Goal: Task Accomplishment & Management: Use online tool/utility

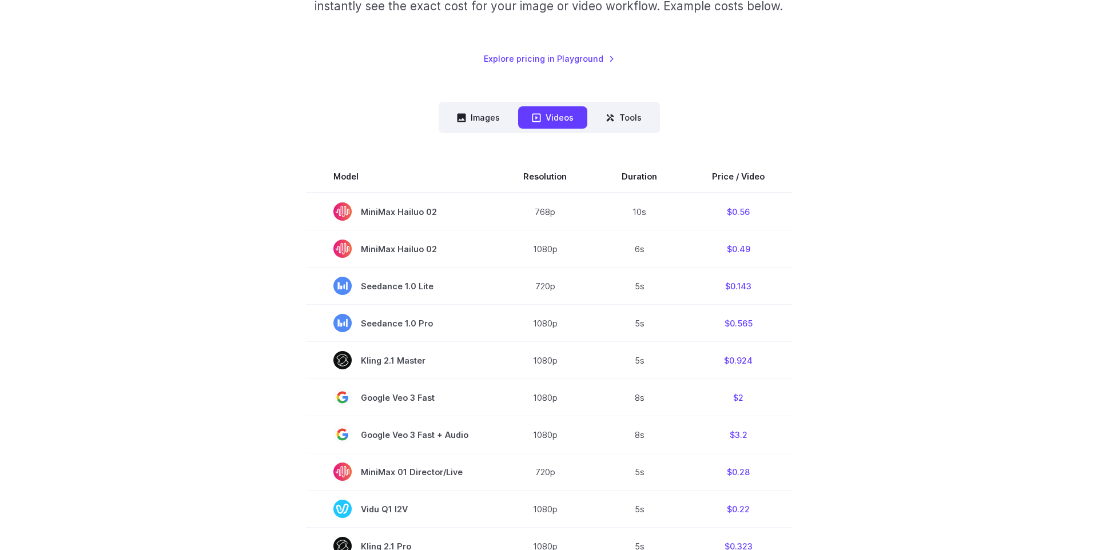
scroll to position [237, 0]
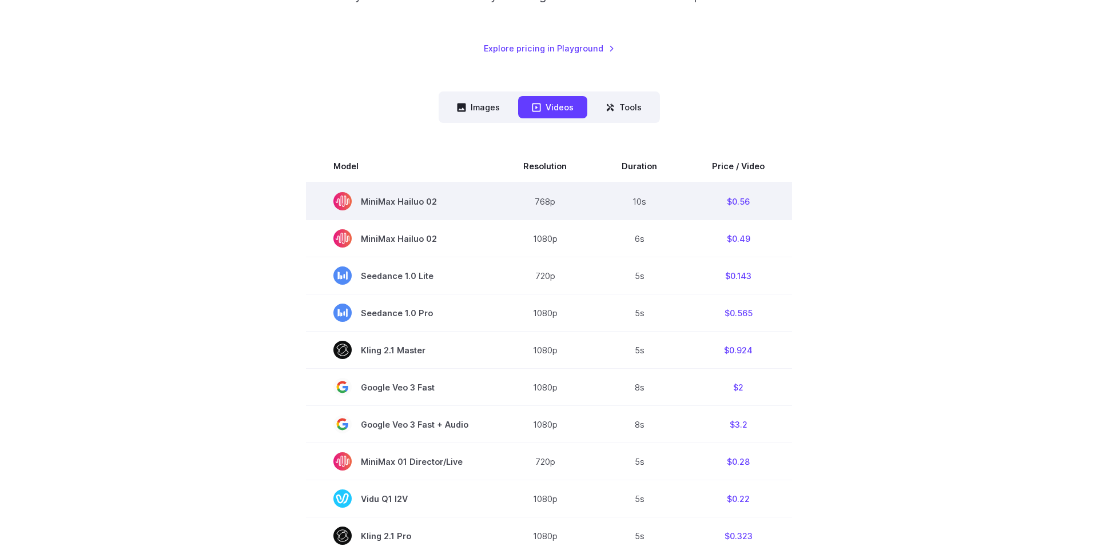
click at [731, 202] on td "$0.56" at bounding box center [739, 201] width 108 height 38
click at [788, 208] on td "$0.56" at bounding box center [739, 201] width 108 height 38
click at [640, 199] on td "10s" at bounding box center [639, 201] width 90 height 38
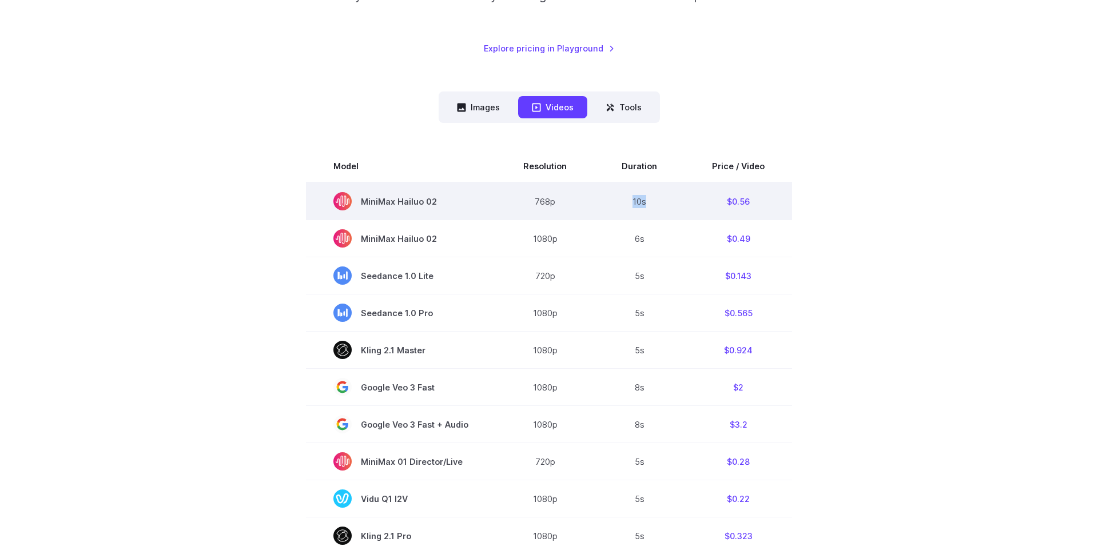
click at [640, 199] on td "10s" at bounding box center [639, 201] width 90 height 38
click at [660, 199] on td "10s" at bounding box center [639, 201] width 90 height 38
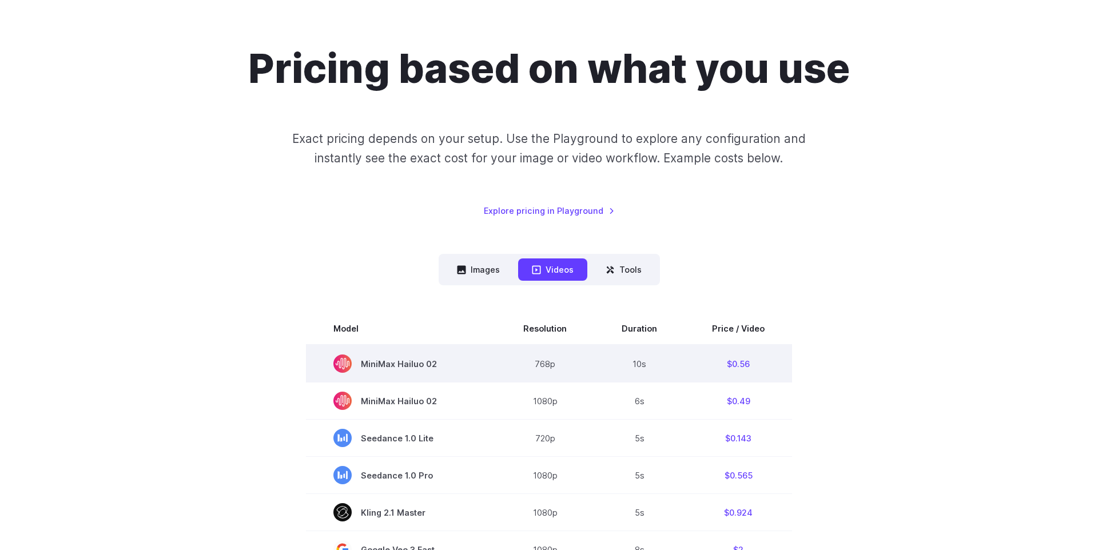
scroll to position [62, 0]
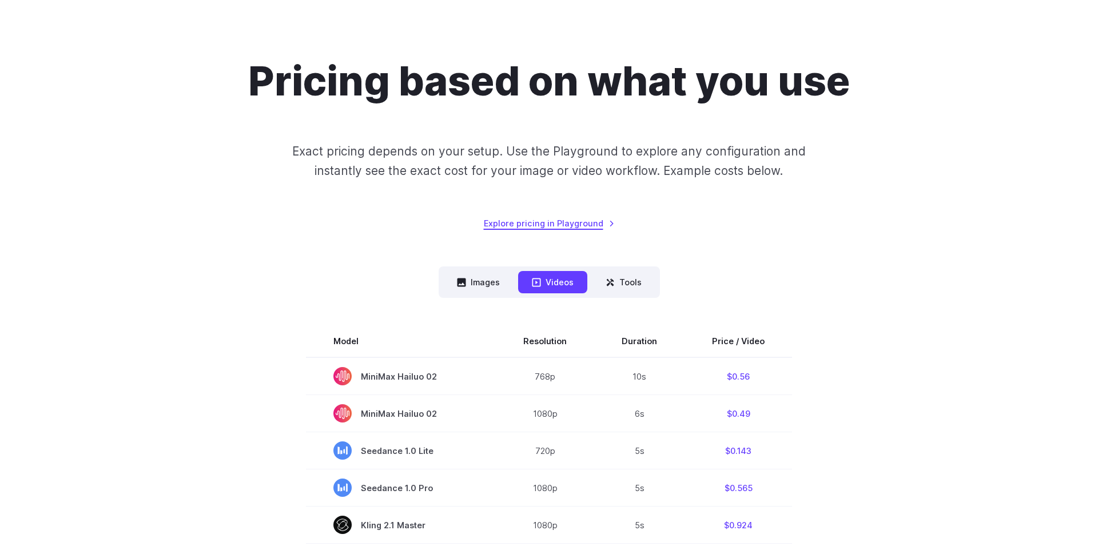
click at [570, 224] on link "Explore pricing in Playground" at bounding box center [549, 223] width 131 height 13
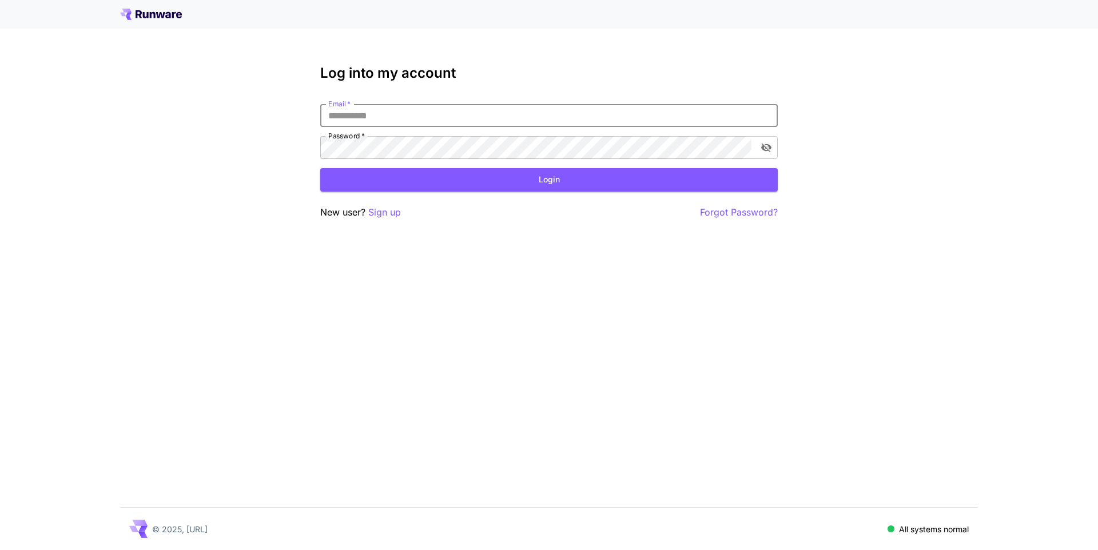
click at [492, 110] on input "Email   *" at bounding box center [549, 115] width 458 height 23
type input "**********"
click at [502, 185] on button "Login" at bounding box center [549, 179] width 458 height 23
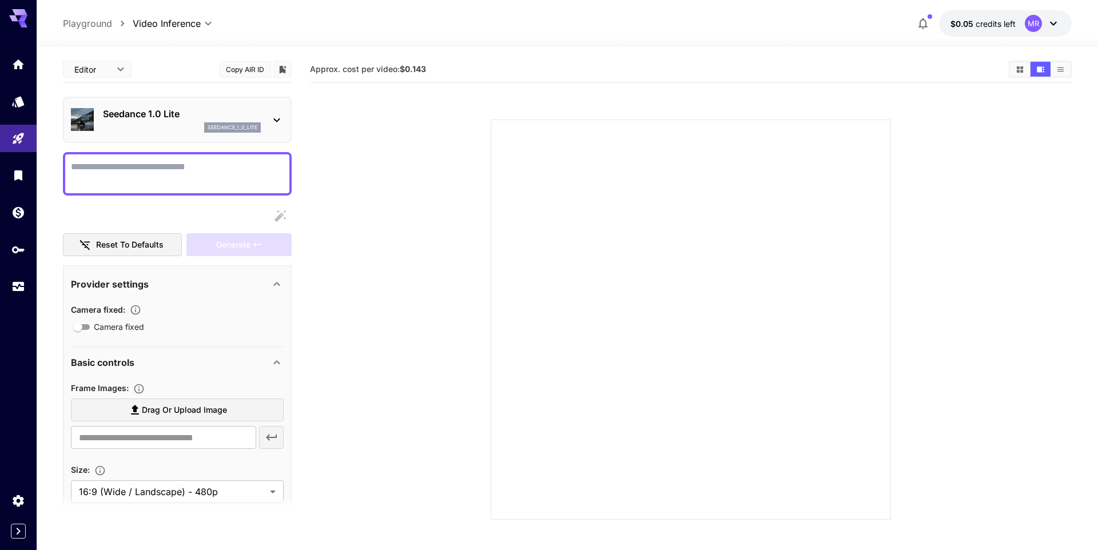
click at [273, 112] on div "Seedance 1.0 Lite seedance_1_0_lite" at bounding box center [177, 119] width 213 height 35
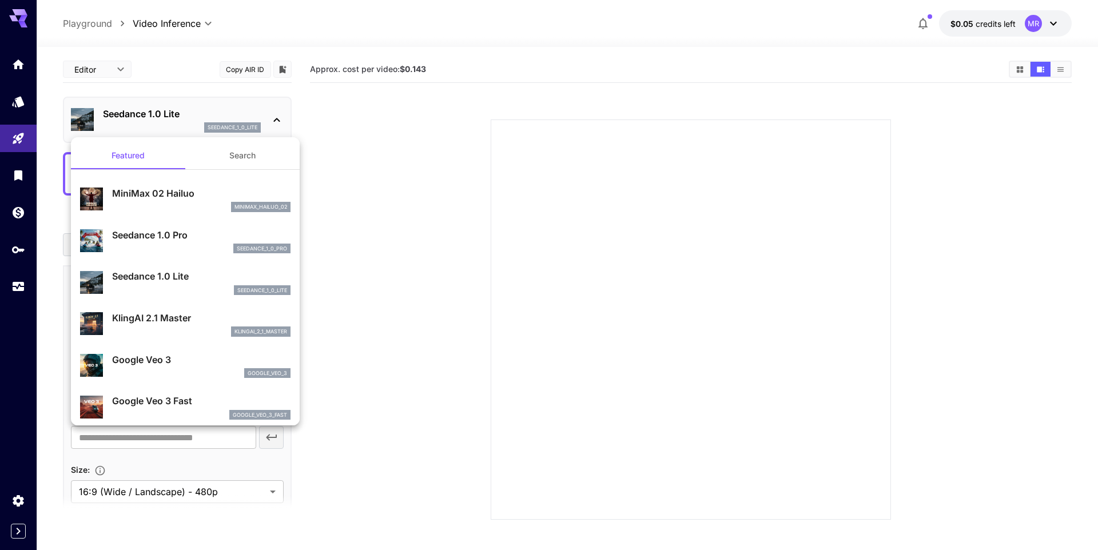
click at [268, 112] on div at bounding box center [549, 275] width 1098 height 550
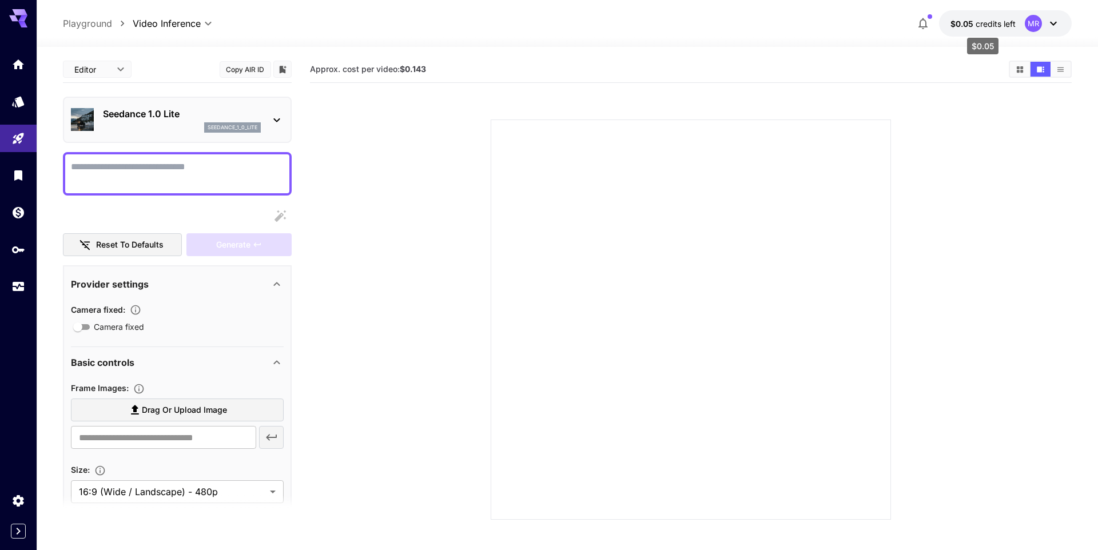
click at [1008, 26] on span "credits left" at bounding box center [996, 24] width 40 height 10
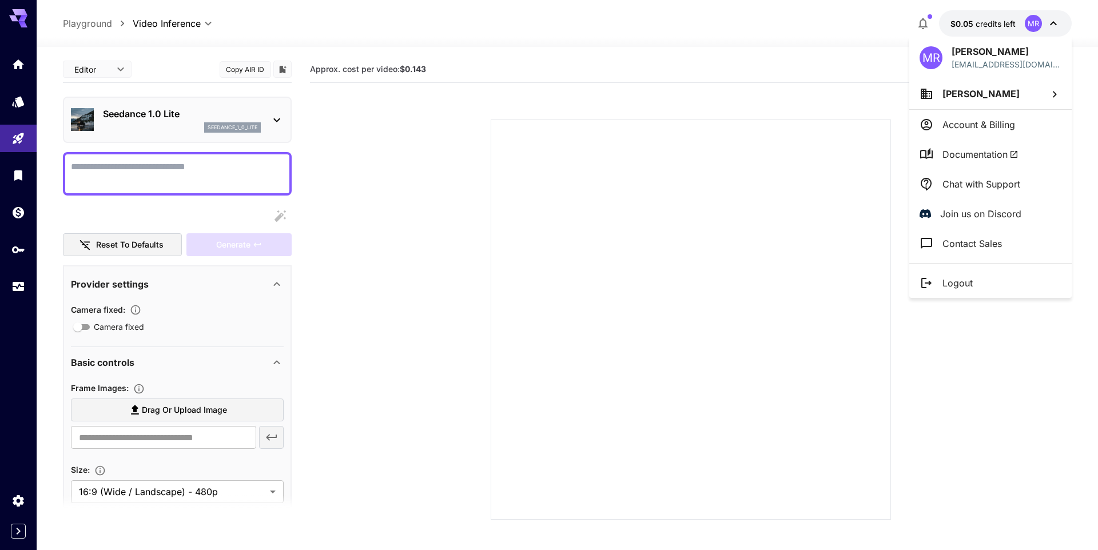
click at [996, 121] on p "Account & Billing" at bounding box center [979, 125] width 73 height 14
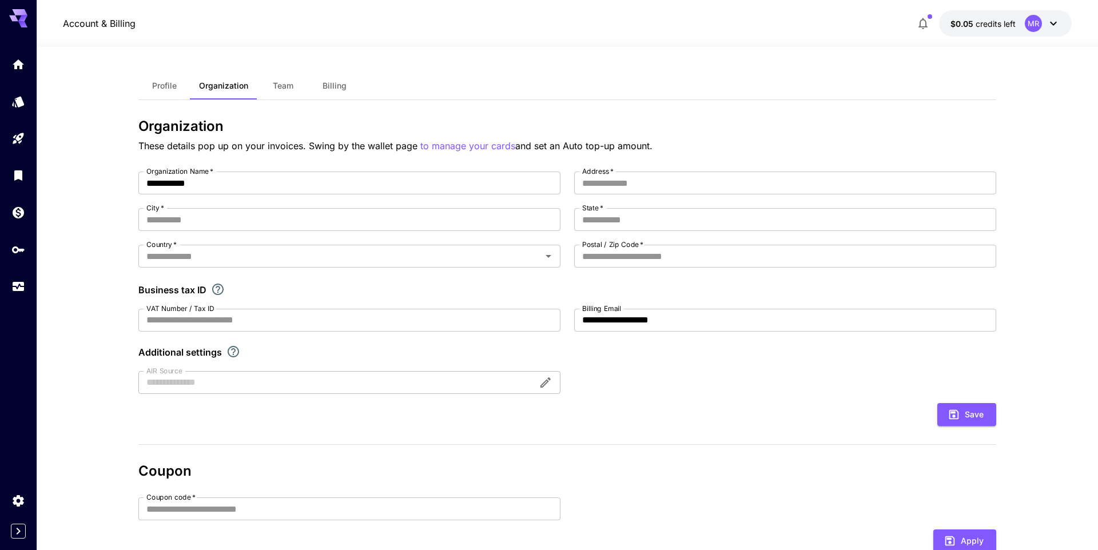
click at [327, 86] on span "Billing" at bounding box center [335, 86] width 24 height 10
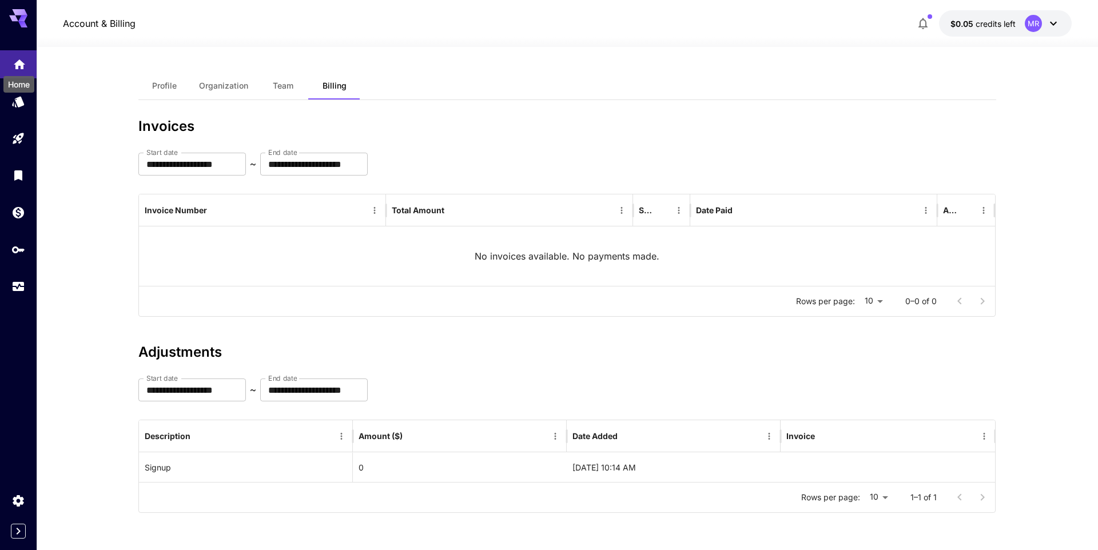
click at [18, 61] on icon "Home" at bounding box center [19, 61] width 11 height 10
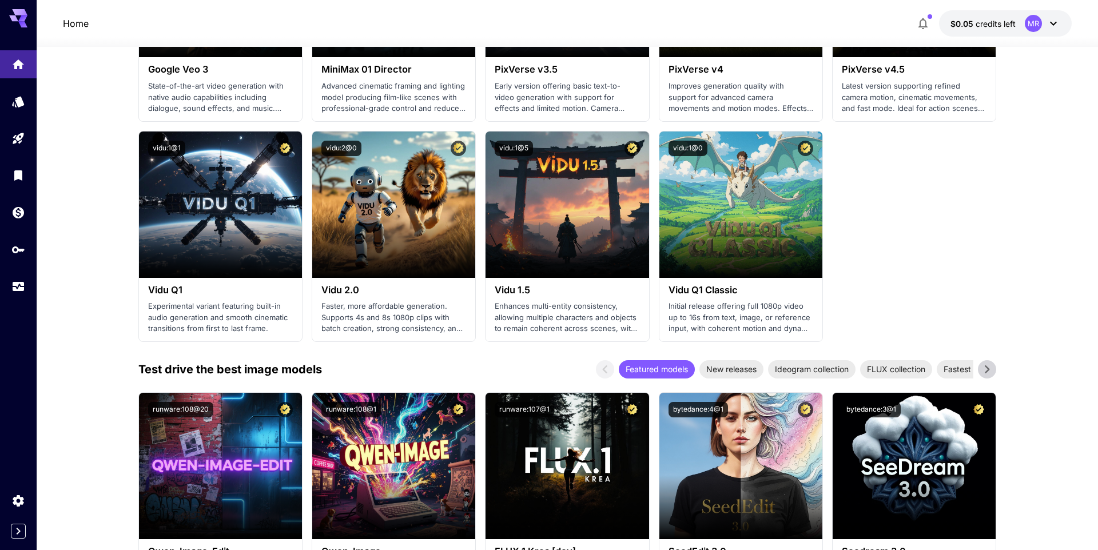
scroll to position [944, 0]
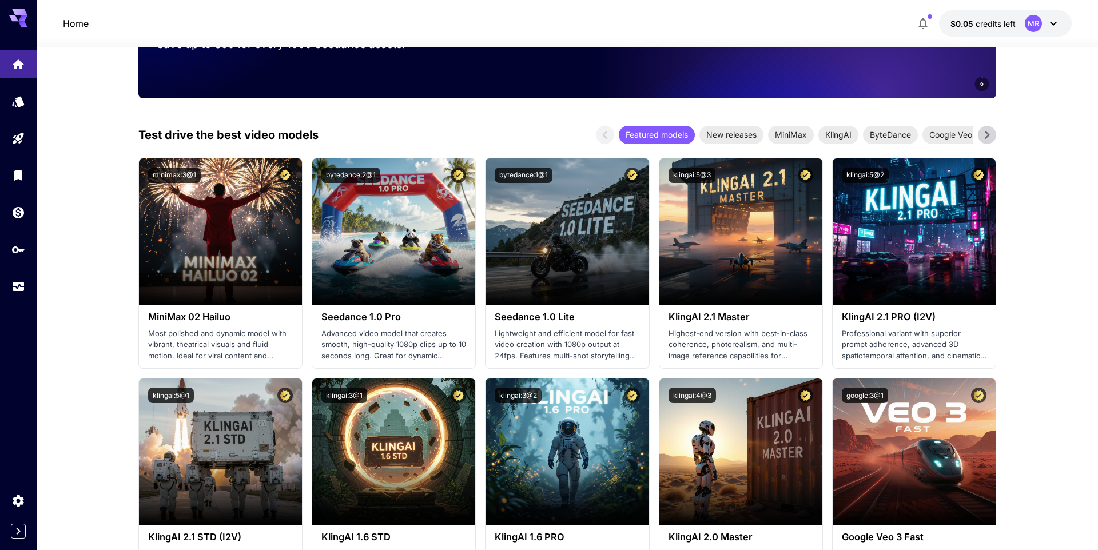
scroll to position [0, 0]
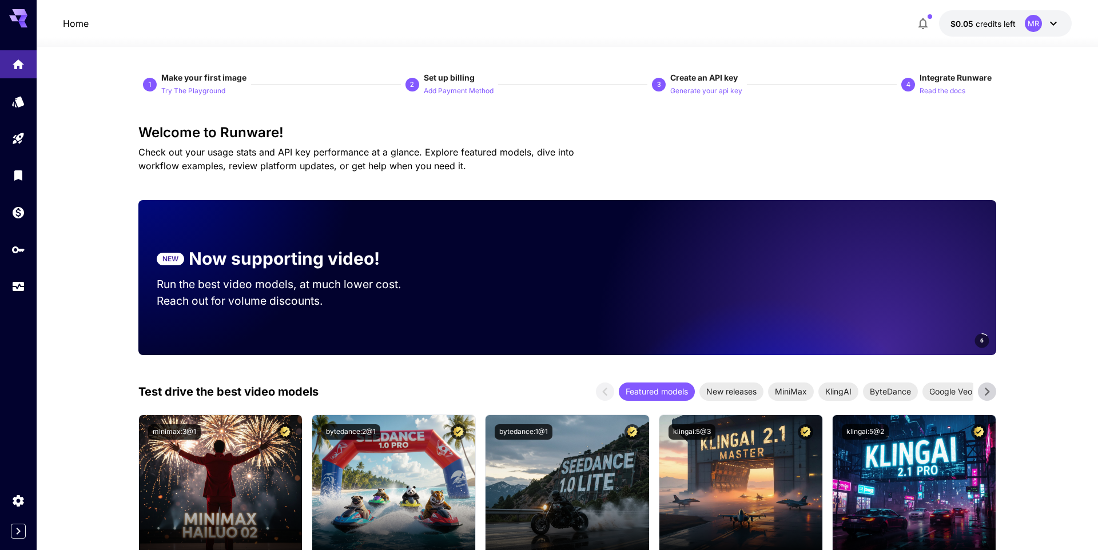
click at [459, 30] on div "Home $0.05 credits left MR" at bounding box center [567, 23] width 1009 height 26
click at [453, 128] on h3 "Welcome to Runware!" at bounding box center [567, 133] width 858 height 16
click at [692, 96] on p "Generate your api key" at bounding box center [706, 91] width 72 height 11
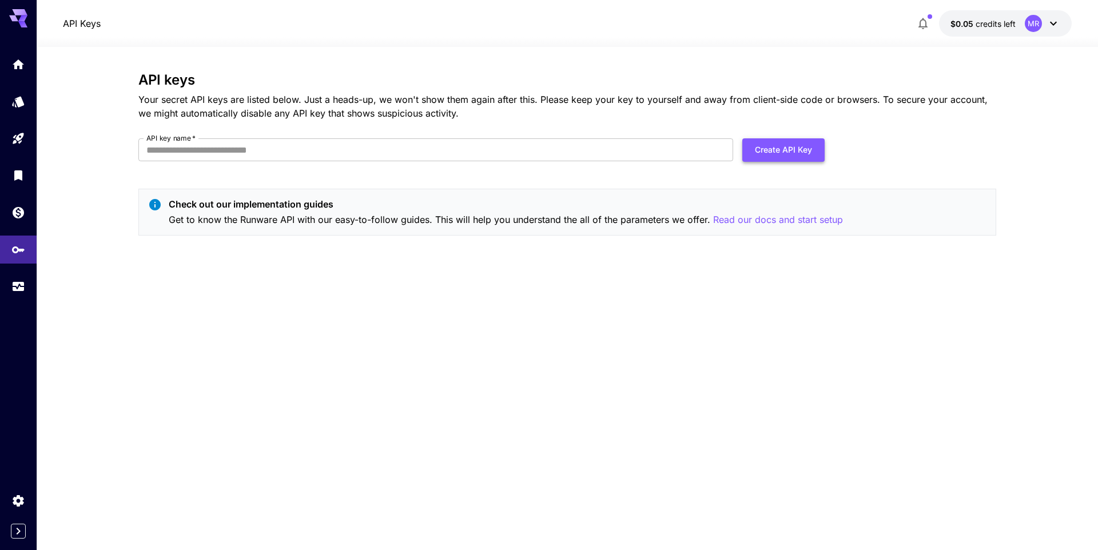
click at [756, 147] on button "Create API Key" at bounding box center [784, 149] width 82 height 23
click at [499, 139] on input "API key name   *" at bounding box center [435, 149] width 595 height 23
type input "*****"
click at [559, 113] on p "Your secret API keys are listed below. Just a heads-up, we won't show them agai…" at bounding box center [567, 106] width 858 height 27
click at [759, 147] on button "Create API Key" at bounding box center [784, 149] width 82 height 23
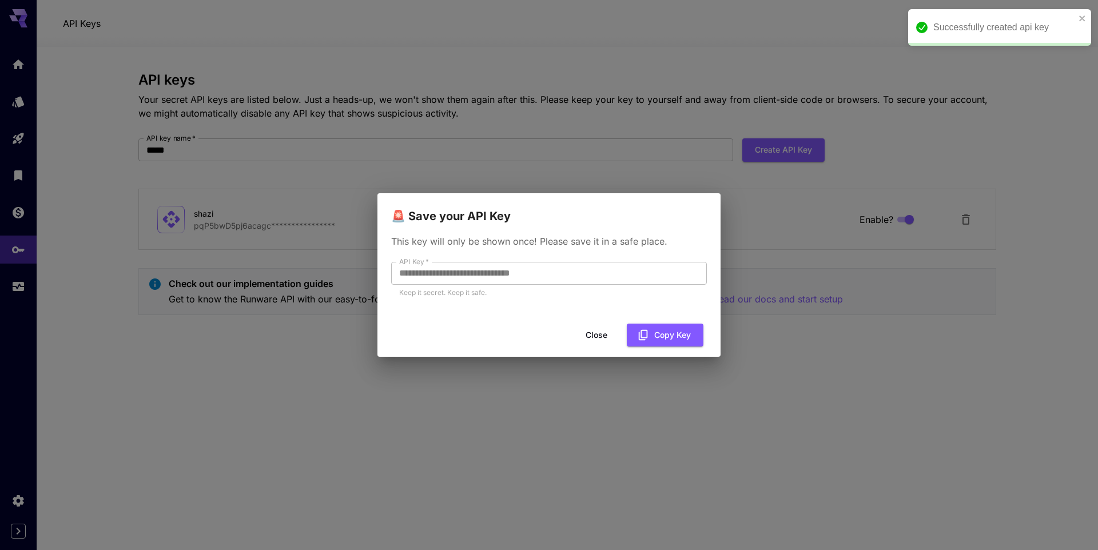
click at [510, 216] on h2 "🚨 Save your API Key" at bounding box center [549, 209] width 343 height 32
click at [625, 247] on p "This key will only be shown once! Please save it in a safe place." at bounding box center [549, 242] width 316 height 14
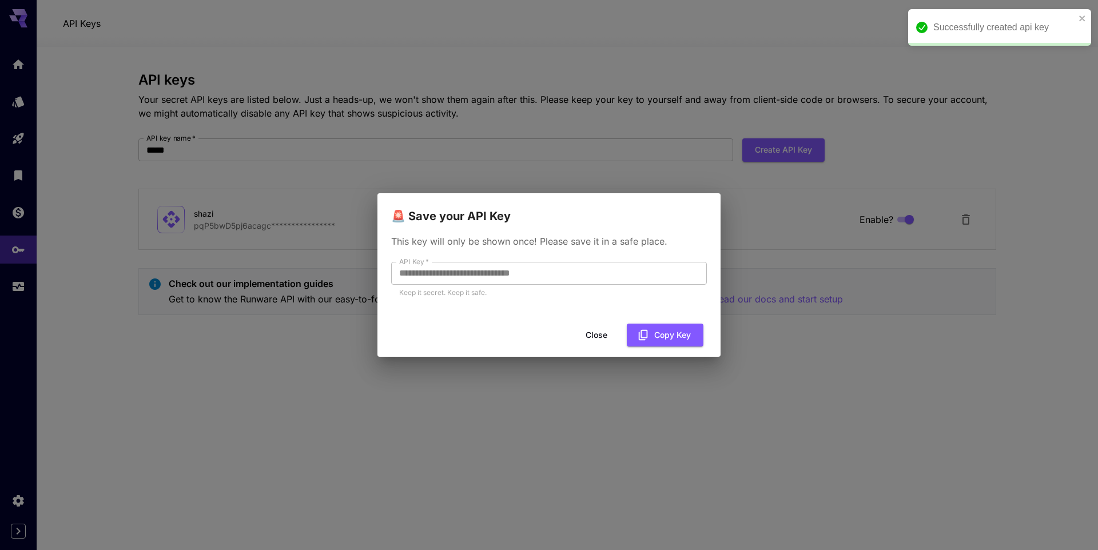
click at [625, 247] on p "This key will only be shown once! Please save it in a safe place." at bounding box center [549, 242] width 316 height 14
click at [642, 246] on p "This key will only be shown once! Please save it in a safe place." at bounding box center [549, 242] width 316 height 14
click at [646, 334] on icon "button" at bounding box center [643, 335] width 13 height 13
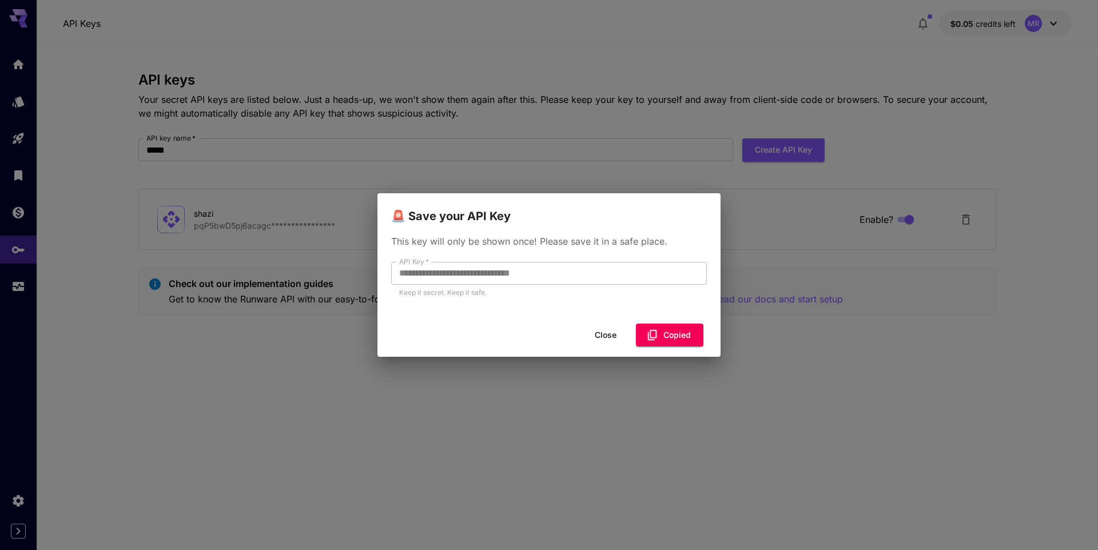
click at [604, 334] on button "Close" at bounding box center [605, 335] width 51 height 23
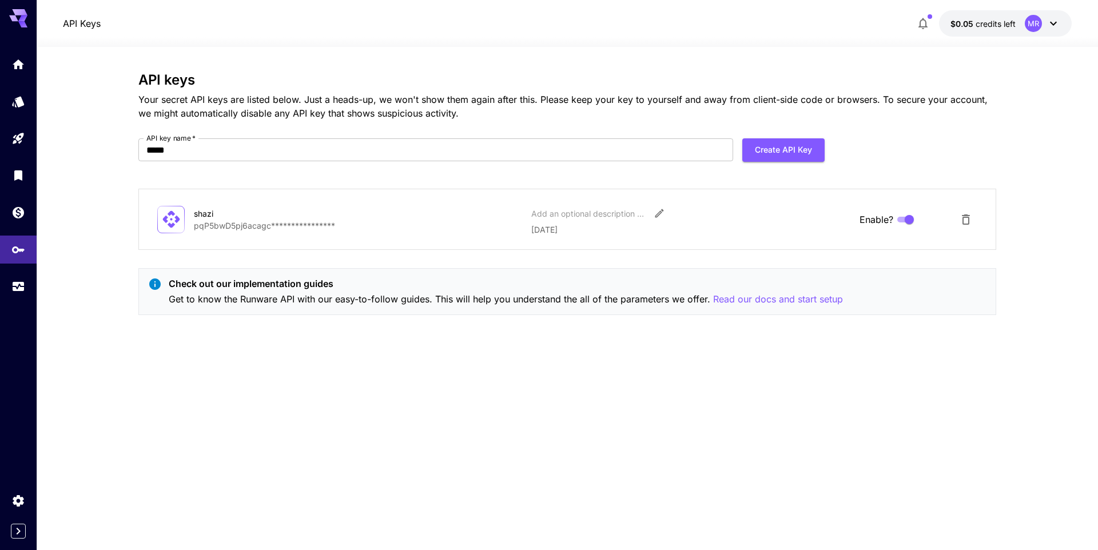
click at [283, 228] on p "**********" at bounding box center [358, 226] width 328 height 12
click at [332, 228] on p "**********" at bounding box center [358, 226] width 328 height 12
click at [178, 223] on icon at bounding box center [171, 219] width 20 height 20
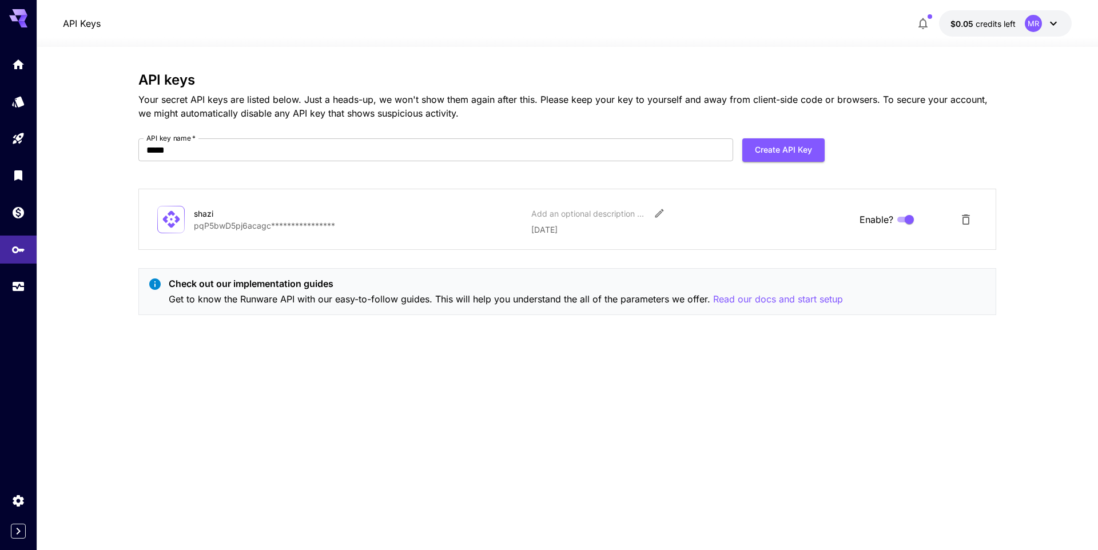
click at [226, 223] on p "**********" at bounding box center [358, 226] width 328 height 12
click at [312, 223] on p "**********" at bounding box center [358, 226] width 328 height 12
click at [656, 216] on icon "Edit" at bounding box center [659, 213] width 9 height 9
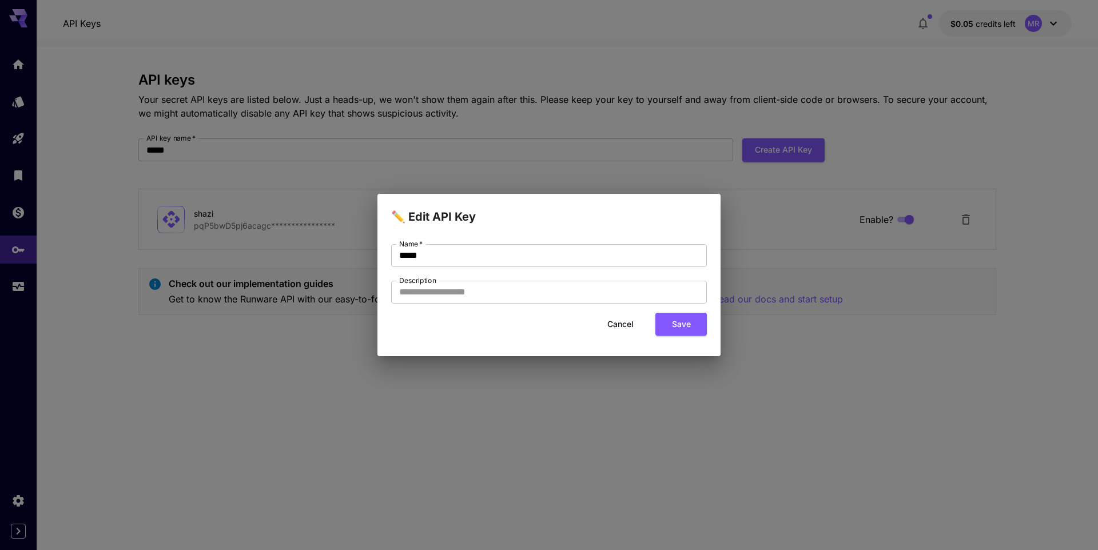
click at [618, 324] on button "Cancel" at bounding box center [620, 324] width 51 height 23
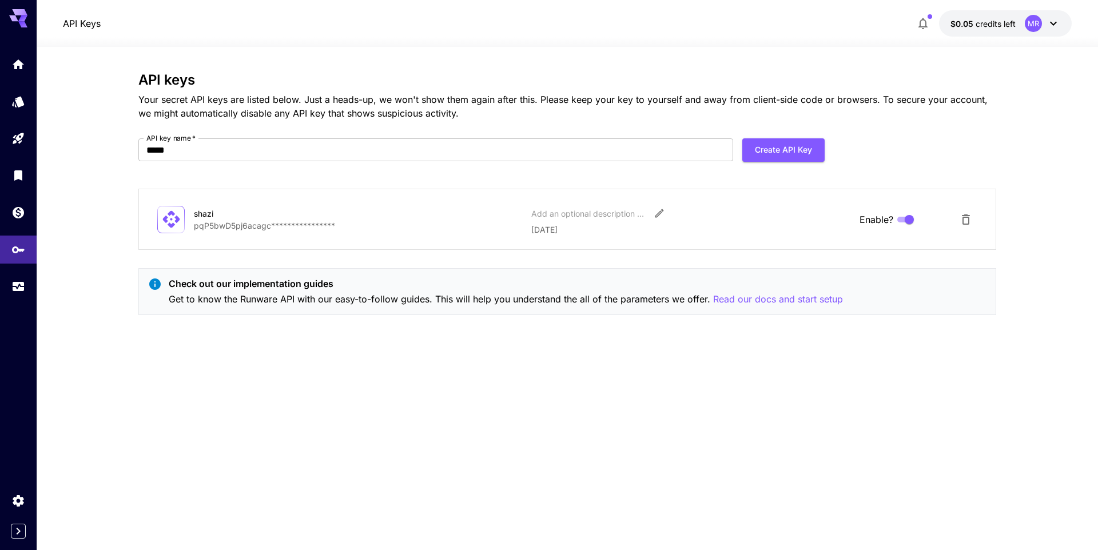
click at [540, 108] on p "Your secret API keys are listed below. Just a heads-up, we won't show them agai…" at bounding box center [567, 106] width 858 height 27
